Goal: Understand process/instructions: Learn how to perform a task or action

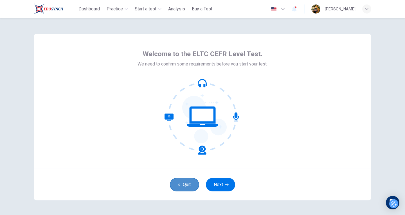
click at [186, 181] on button "Quit" at bounding box center [184, 184] width 29 height 13
click at [184, 186] on button "Quit" at bounding box center [184, 184] width 29 height 13
click at [217, 187] on button "Next" at bounding box center [220, 184] width 29 height 13
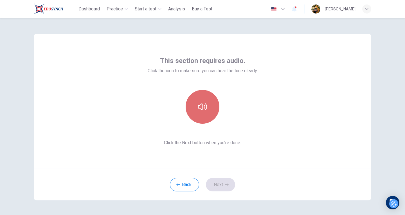
click at [205, 112] on button "button" at bounding box center [202, 107] width 34 height 34
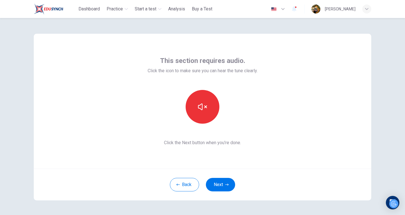
drag, startPoint x: 282, startPoint y: 175, endPoint x: 279, endPoint y: 178, distance: 3.8
click at [282, 175] on div "Back Next" at bounding box center [202, 185] width 337 height 32
click at [219, 184] on button "Next" at bounding box center [220, 184] width 29 height 13
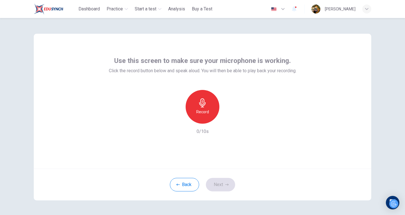
click at [206, 110] on h6 "Record" at bounding box center [202, 111] width 13 height 7
click at [193, 109] on div "Stop" at bounding box center [202, 107] width 34 height 34
click at [227, 119] on icon "button" at bounding box center [228, 118] width 3 height 3
click at [175, 118] on icon "button" at bounding box center [176, 118] width 3 height 3
click at [206, 106] on div "Record" at bounding box center [202, 107] width 34 height 34
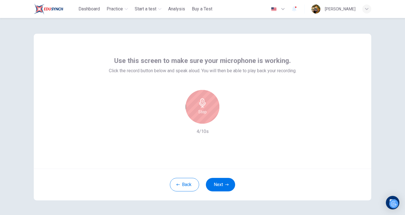
click at [205, 106] on icon "button" at bounding box center [202, 102] width 9 height 9
click at [229, 121] on icon "button" at bounding box center [228, 119] width 6 height 6
click at [174, 118] on icon "button" at bounding box center [176, 119] width 5 height 5
click at [201, 114] on h6 "Record" at bounding box center [202, 111] width 13 height 7
click at [203, 109] on h6 "Stop" at bounding box center [202, 111] width 8 height 7
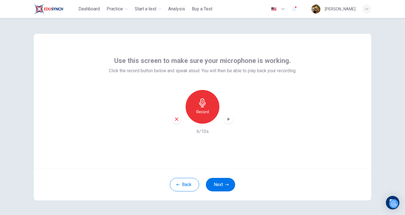
click at [175, 122] on div "button" at bounding box center [176, 119] width 9 height 9
click at [197, 110] on h6 "Record" at bounding box center [202, 111] width 13 height 7
click at [200, 110] on h6 "Stop" at bounding box center [202, 111] width 8 height 7
click at [227, 120] on icon "button" at bounding box center [228, 118] width 3 height 3
click at [220, 184] on button "Next" at bounding box center [220, 184] width 29 height 13
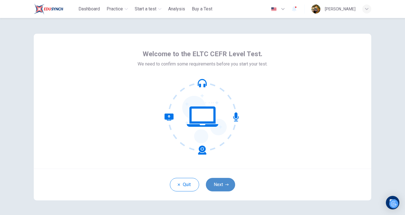
click at [222, 189] on button "Next" at bounding box center [220, 184] width 29 height 13
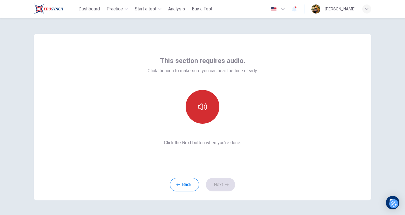
click at [203, 116] on button "button" at bounding box center [202, 107] width 34 height 34
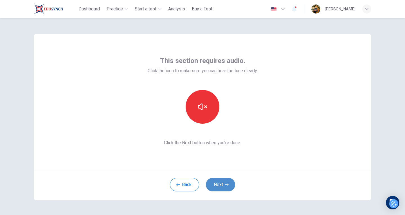
click at [215, 186] on button "Next" at bounding box center [220, 184] width 29 height 13
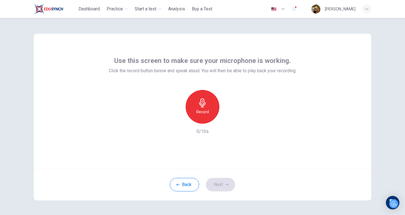
click at [208, 110] on div "Record" at bounding box center [202, 107] width 34 height 34
click at [203, 110] on h6 "Stop" at bounding box center [202, 111] width 8 height 7
click at [228, 121] on icon "button" at bounding box center [228, 119] width 6 height 6
click at [225, 184] on icon "button" at bounding box center [226, 184] width 3 height 3
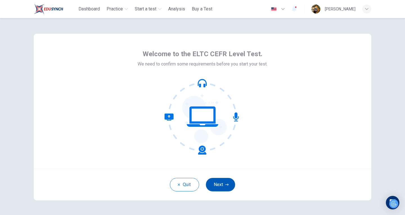
click at [224, 187] on button "Next" at bounding box center [220, 184] width 29 height 13
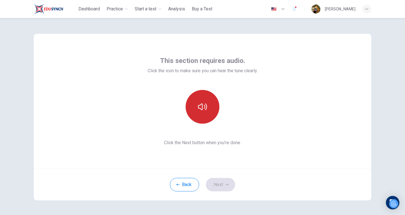
click at [210, 116] on button "button" at bounding box center [202, 107] width 34 height 34
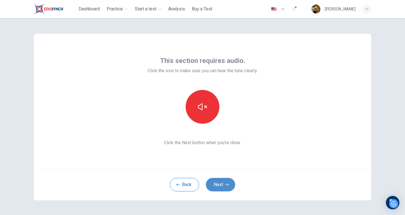
click at [220, 183] on button "Next" at bounding box center [220, 184] width 29 height 13
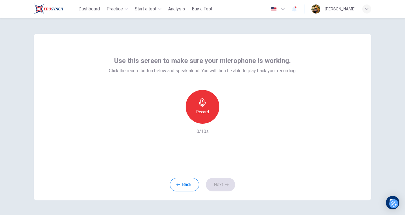
click at [203, 108] on div "Record" at bounding box center [202, 107] width 34 height 34
click at [202, 111] on h6 "Stop" at bounding box center [202, 111] width 8 height 7
click at [227, 120] on icon "button" at bounding box center [228, 119] width 6 height 6
click at [227, 121] on icon "button" at bounding box center [228, 119] width 6 height 6
click at [230, 184] on button "Next" at bounding box center [220, 184] width 29 height 13
